Goal: Information Seeking & Learning: Learn about a topic

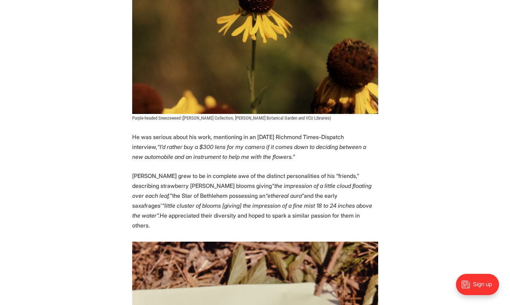
scroll to position [1387, 0]
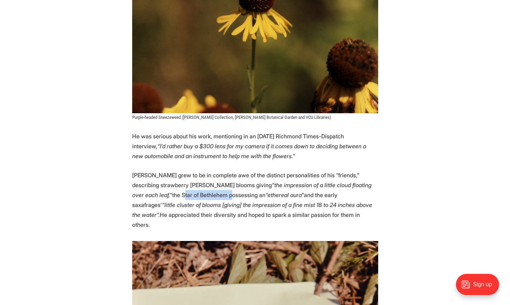
drag, startPoint x: 132, startPoint y: 162, endPoint x: 179, endPoint y: 160, distance: 46.7
click at [179, 170] on p "[PERSON_NAME] grew to be in complete awe of the distinct personalities of his “…" at bounding box center [255, 199] width 246 height 59
copy p "Star of [GEOGRAPHIC_DATA]"
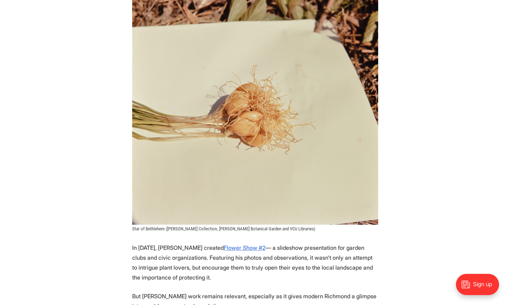
scroll to position [1650, 0]
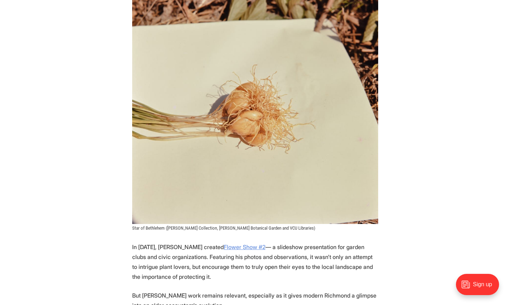
click at [224, 243] on link "Flower Show #2" at bounding box center [245, 246] width 42 height 7
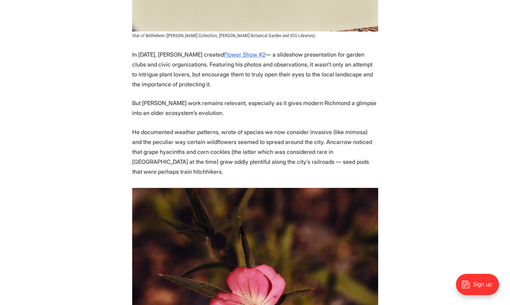
scroll to position [1843, 0]
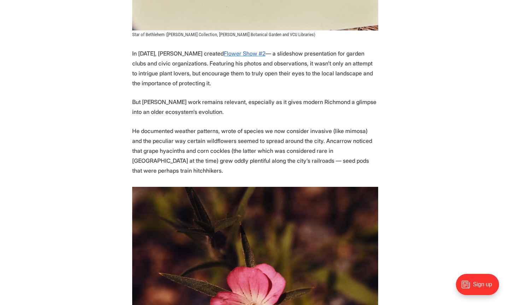
drag, startPoint x: 212, startPoint y: 127, endPoint x: 210, endPoint y: 113, distance: 13.4
drag, startPoint x: 185, startPoint y: 109, endPoint x: 216, endPoint y: 109, distance: 31.8
click at [216, 126] on p "He documented weather patterns, wrote of species we now consider invasive (like…" at bounding box center [255, 150] width 246 height 49
copy p "corn cockles"
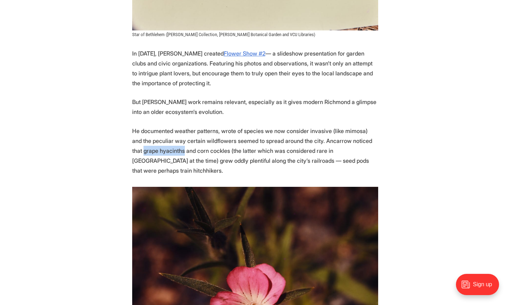
drag, startPoint x: 133, startPoint y: 109, endPoint x: 172, endPoint y: 107, distance: 39.0
click at [172, 126] on p "He documented weather patterns, wrote of species we now consider invasive (like…" at bounding box center [255, 150] width 246 height 49
copy p "grape hyacinths"
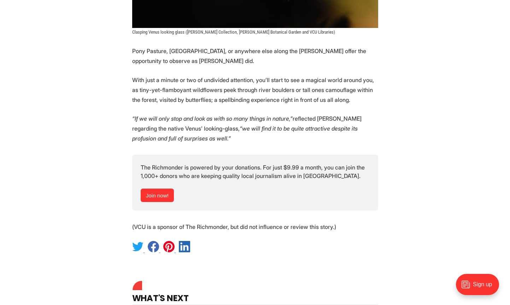
scroll to position [4009, 0]
